Goal: Navigation & Orientation: Find specific page/section

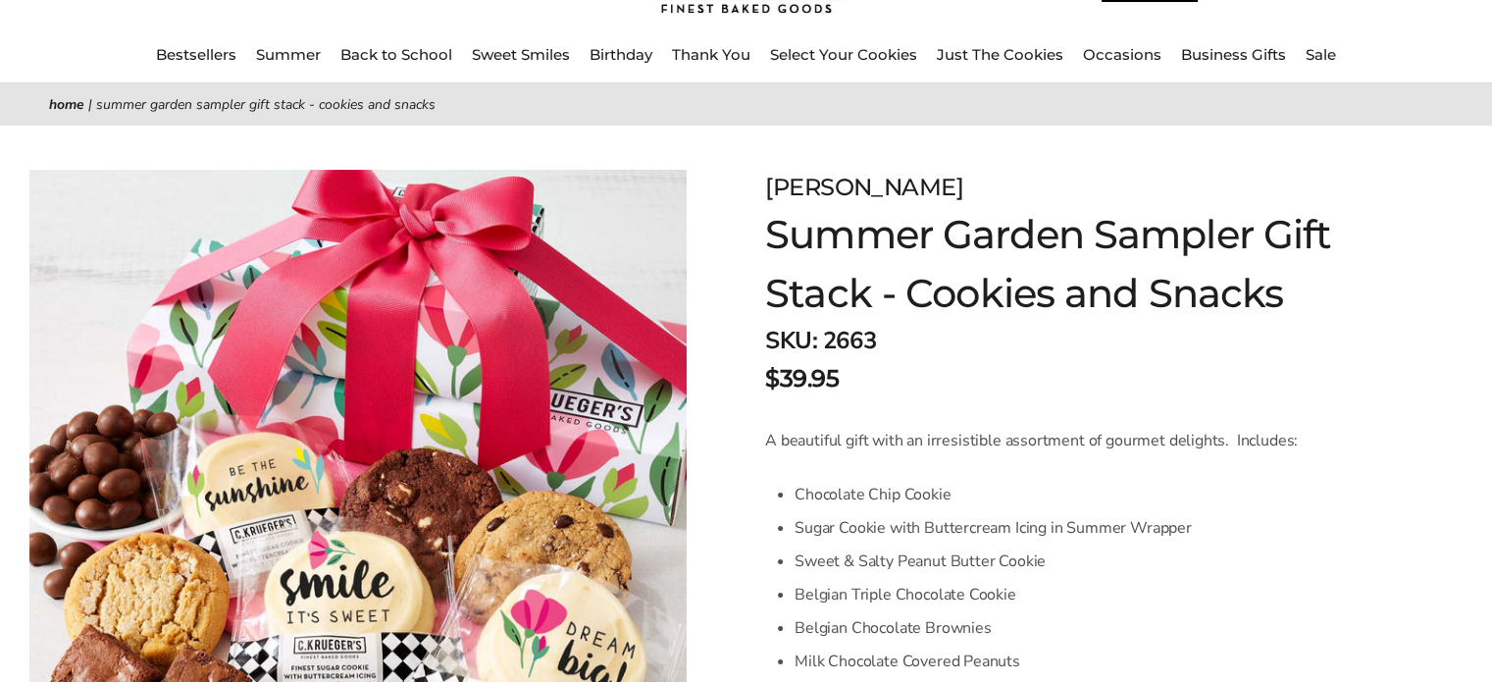
scroll to position [42, 0]
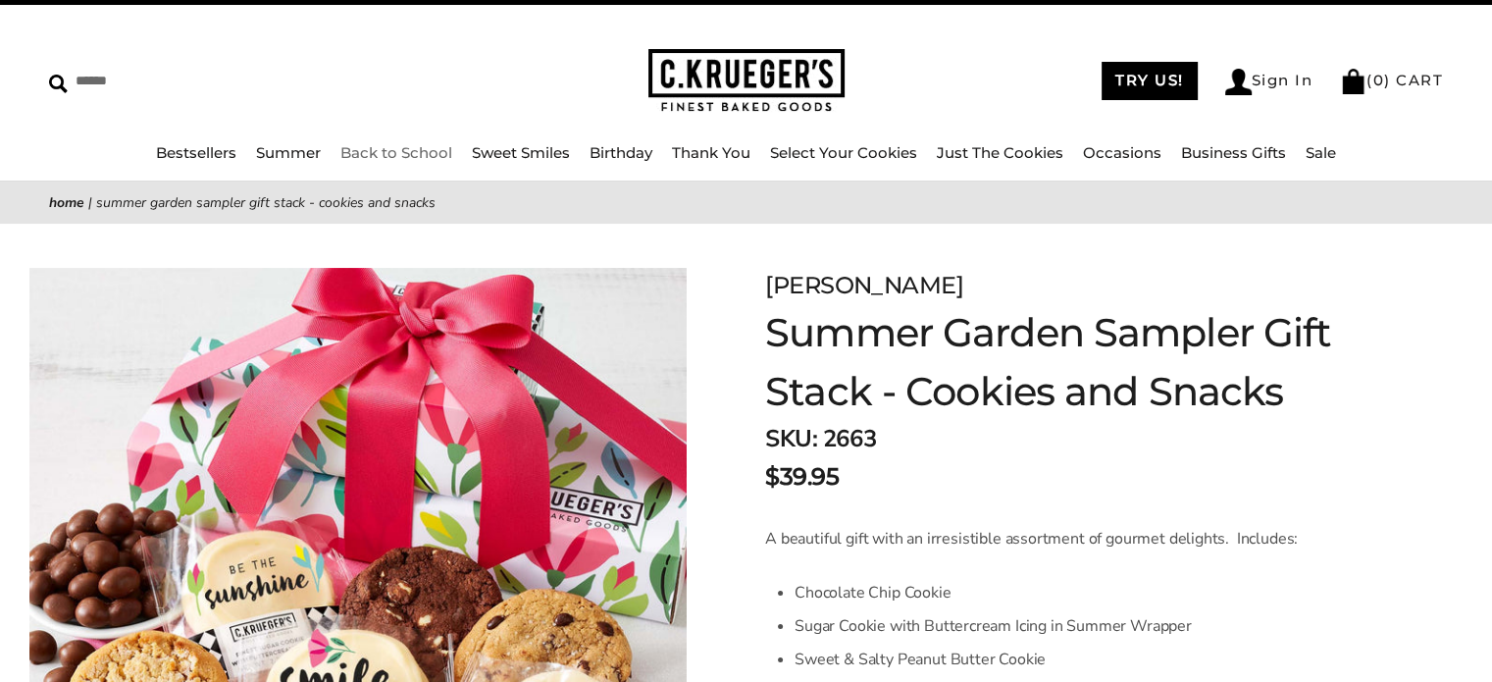
click at [392, 157] on link "Back to School" at bounding box center [396, 152] width 112 height 19
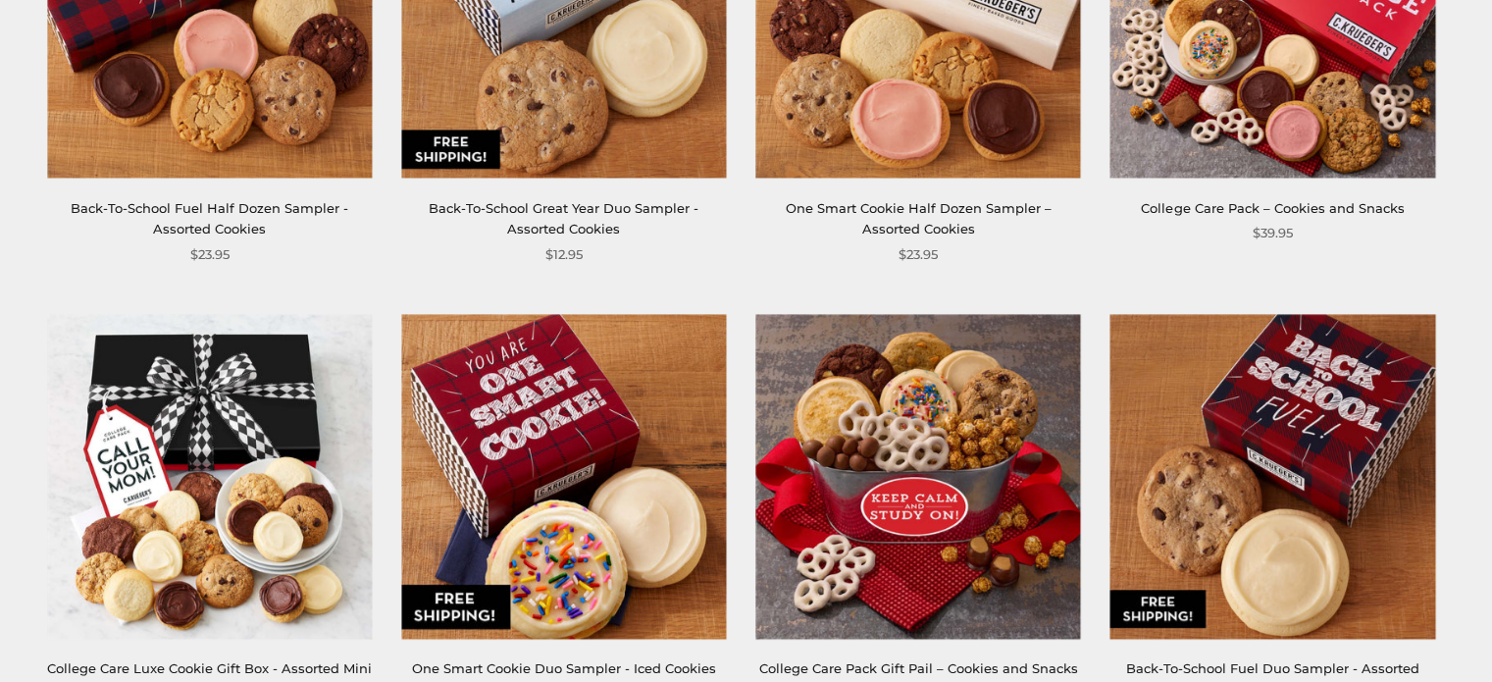
scroll to position [588, 0]
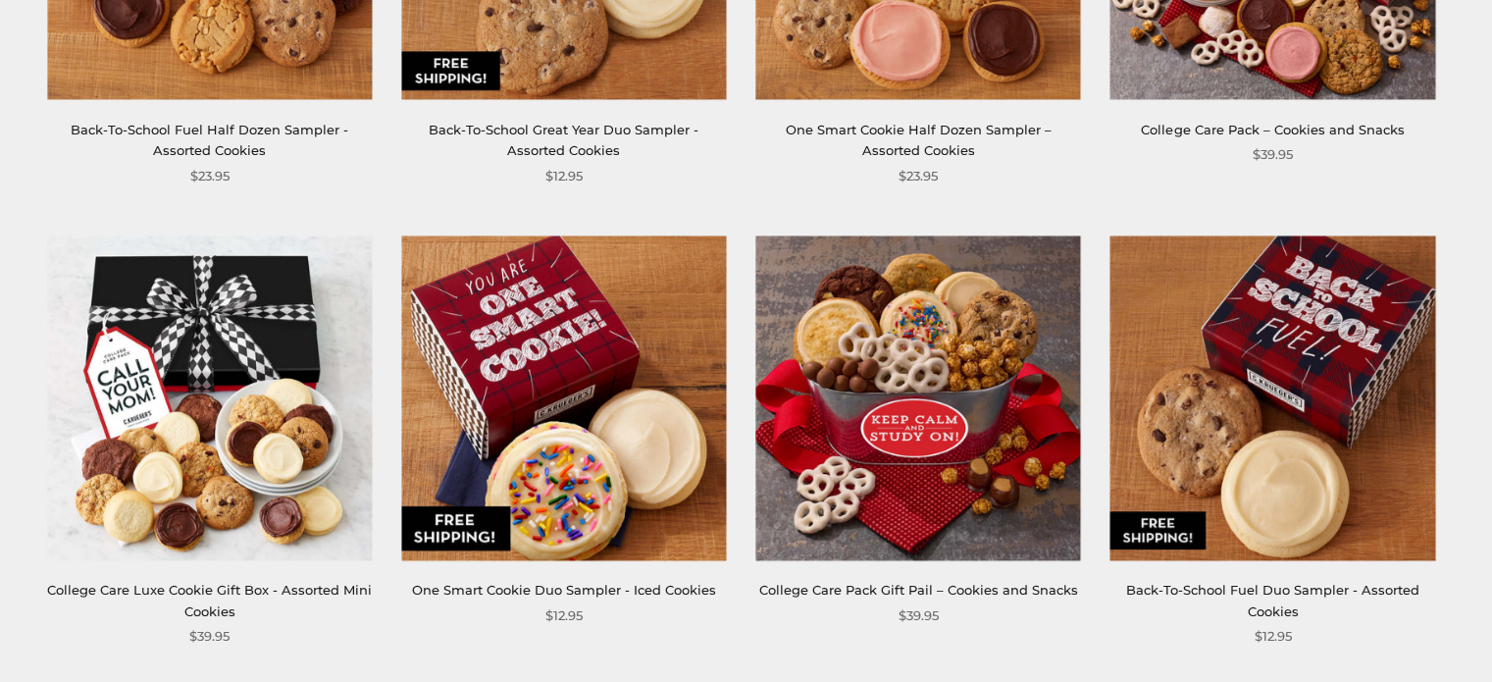
click at [918, 447] on img at bounding box center [917, 397] width 325 height 325
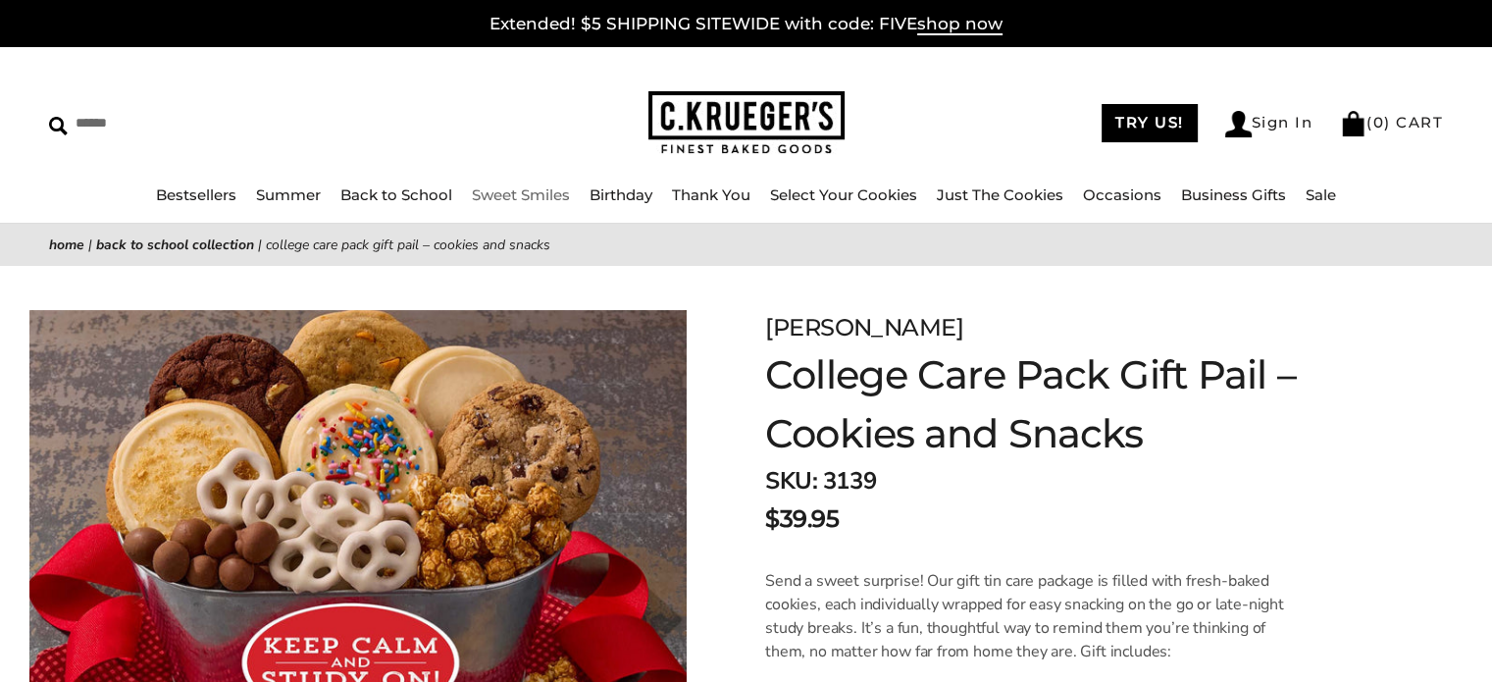
click at [531, 194] on link "Sweet Smiles" at bounding box center [521, 194] width 98 height 19
